Goal: Task Accomplishment & Management: Manage account settings

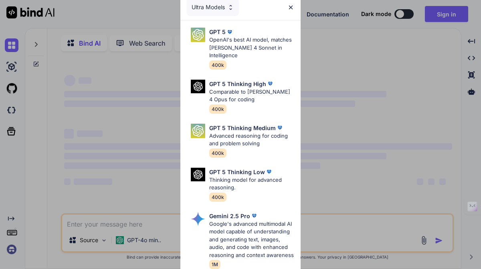
click at [292, 6] on img at bounding box center [290, 7] width 7 height 7
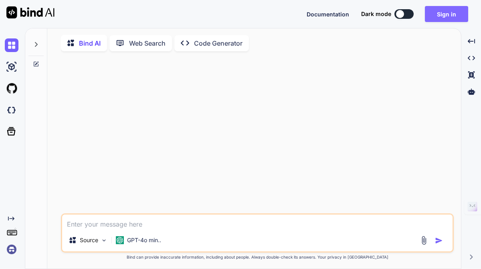
click at [436, 13] on button "Sign in" at bounding box center [446, 14] width 43 height 16
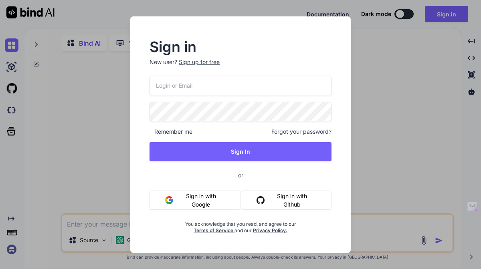
type textarea "x"
click at [0, 269] on nordpass-portal at bounding box center [0, 269] width 0 height 0
type input "[EMAIL_ADDRESS][DOMAIN_NAME]"
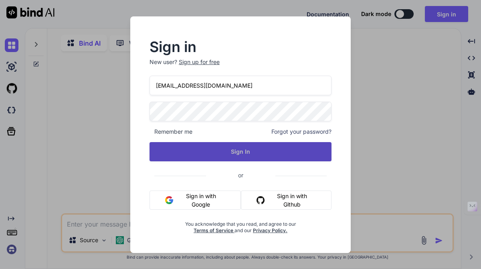
click at [269, 147] on button "Sign In" at bounding box center [240, 151] width 182 height 19
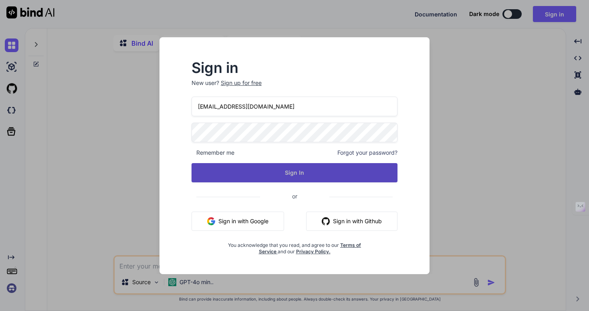
click at [349, 178] on button "Sign In" at bounding box center [294, 172] width 206 height 19
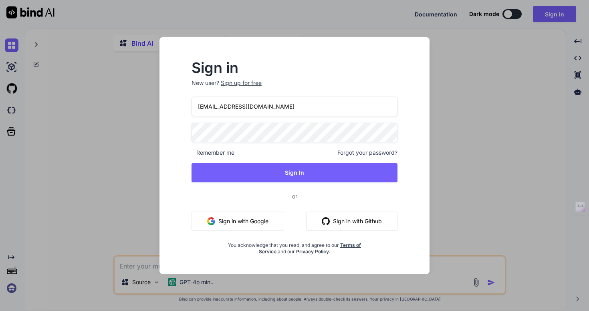
click at [76, 269] on div "Sign in New user? Sign up for free collaroaniello@outlook.it Remember me Forgot…" at bounding box center [294, 155] width 589 height 311
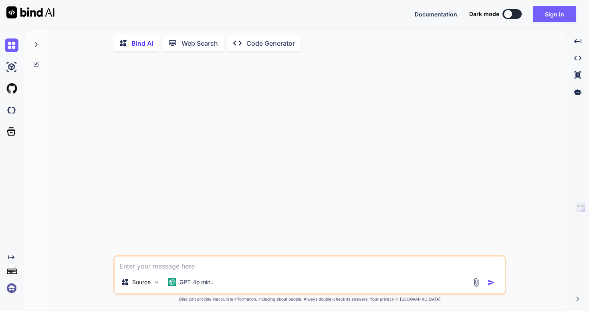
click at [56, 269] on div "Bind AI Web Search Created with Pixso. Code Generator Source GPT-4o min.. Creat…" at bounding box center [295, 169] width 541 height 283
click at [480, 15] on button "Sign in" at bounding box center [554, 14] width 43 height 16
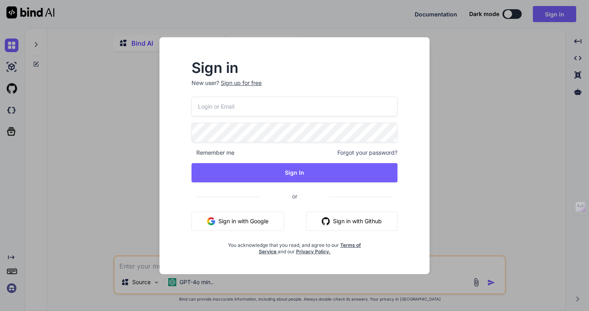
click at [289, 116] on div "Remember me Forgot your password? Sign In or Sign in with Google Sign in with G…" at bounding box center [294, 176] width 206 height 158
click at [280, 107] on input "email" at bounding box center [294, 107] width 206 height 20
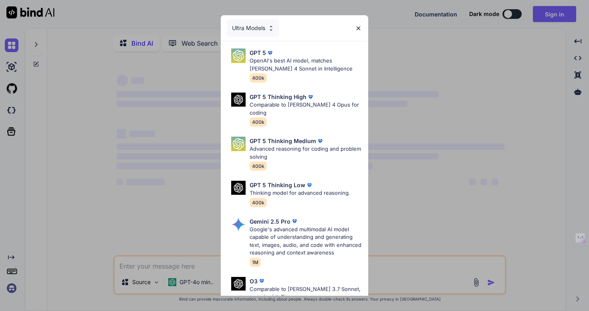
click at [357, 26] on img at bounding box center [358, 28] width 7 height 7
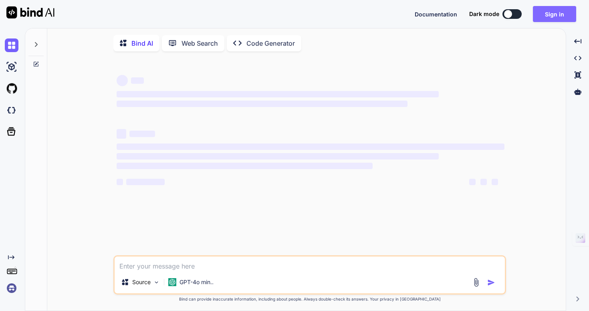
click at [558, 14] on button "Sign in" at bounding box center [554, 14] width 43 height 16
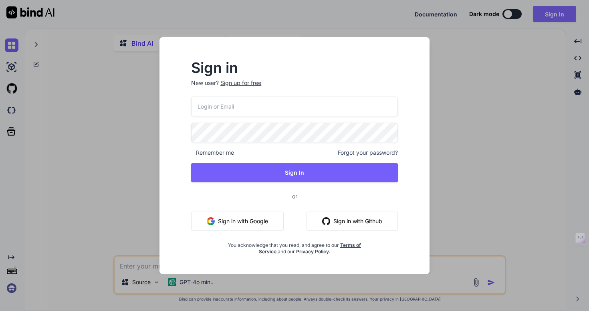
type textarea "x"
click at [287, 106] on input "email" at bounding box center [294, 107] width 206 height 20
click at [0, 310] on nordpass-autofill-portal at bounding box center [0, 311] width 0 height 0
type input "[EMAIL_ADDRESS][DOMAIN_NAME]"
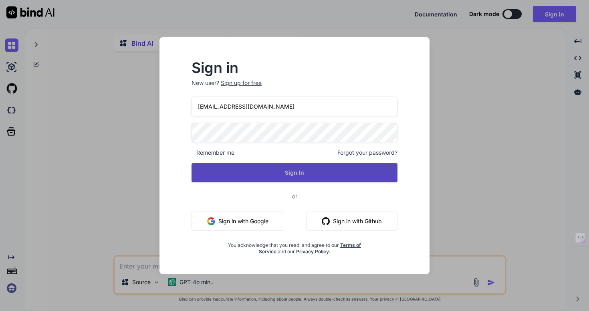
click at [330, 174] on button "Sign In" at bounding box center [294, 172] width 206 height 19
click at [320, 170] on button "Sign In" at bounding box center [294, 172] width 206 height 19
click at [330, 172] on button "Sign In" at bounding box center [294, 172] width 206 height 19
